Goal: Task Accomplishment & Management: Manage account settings

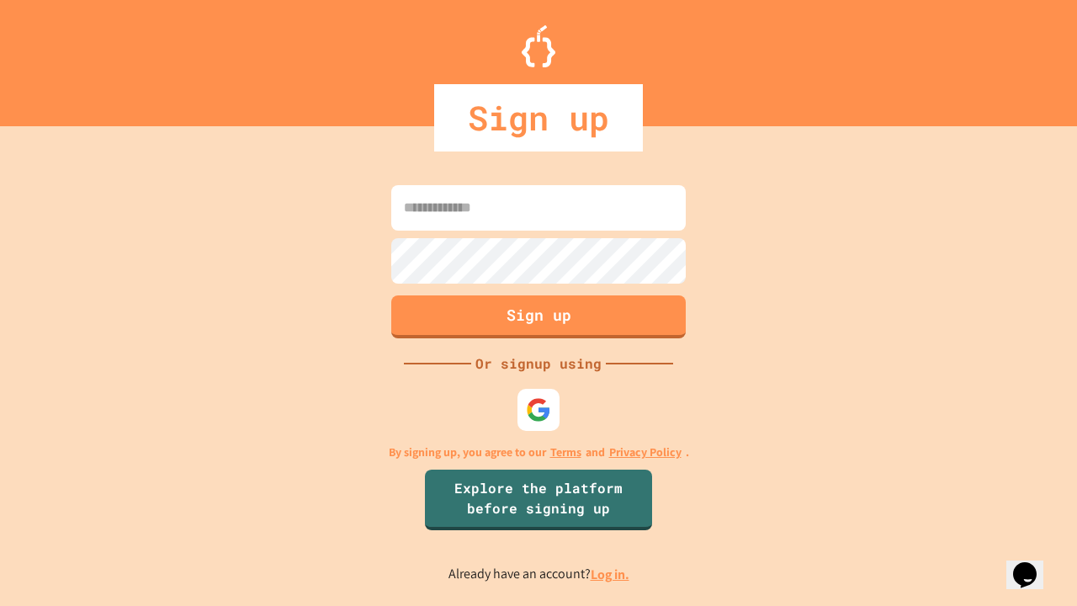
click at [611, 574] on link "Log in." at bounding box center [610, 575] width 39 height 18
